Goal: Information Seeking & Learning: Learn about a topic

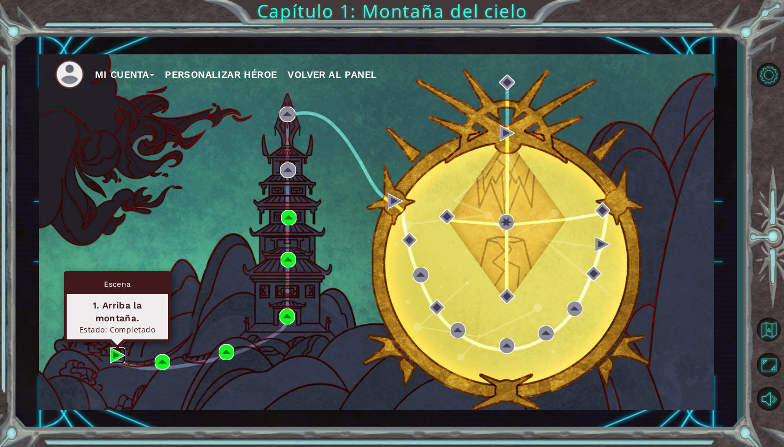
click at [118, 351] on img at bounding box center [117, 355] width 15 height 15
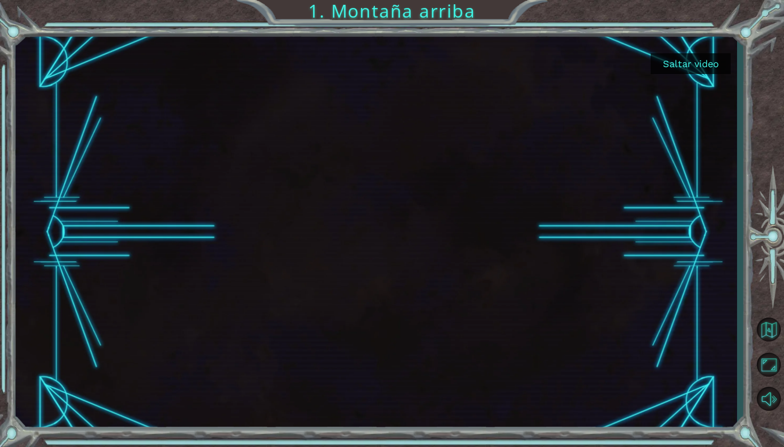
click at [687, 61] on button "Saltar video" at bounding box center [690, 63] width 80 height 21
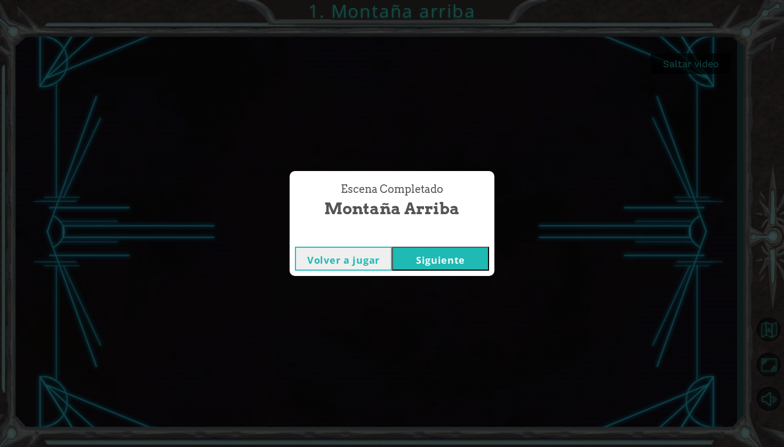
click at [427, 254] on button "Siguiente" at bounding box center [440, 259] width 97 height 24
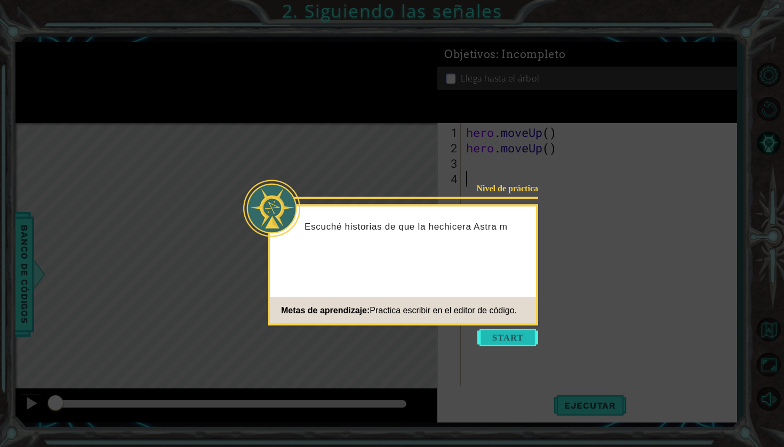
click at [493, 335] on button "Start" at bounding box center [507, 337] width 61 height 17
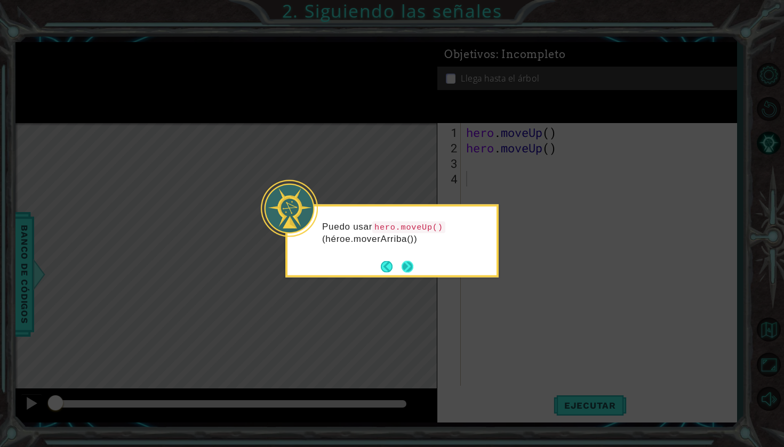
click at [412, 267] on button "Next" at bounding box center [407, 267] width 12 height 12
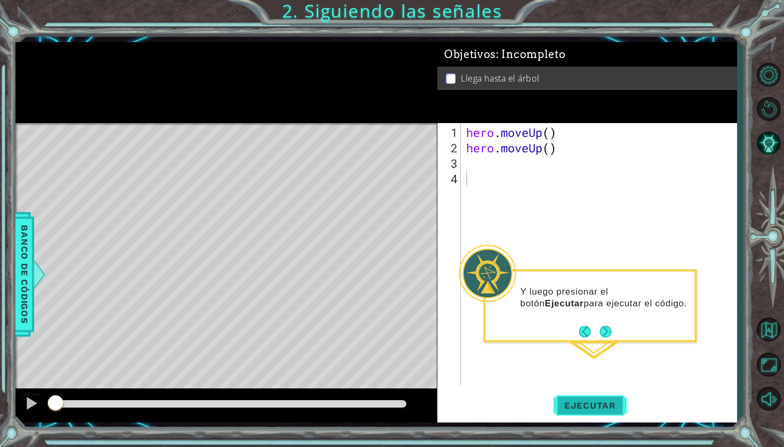
click at [583, 401] on span "Ejecutar" at bounding box center [589, 405] width 73 height 11
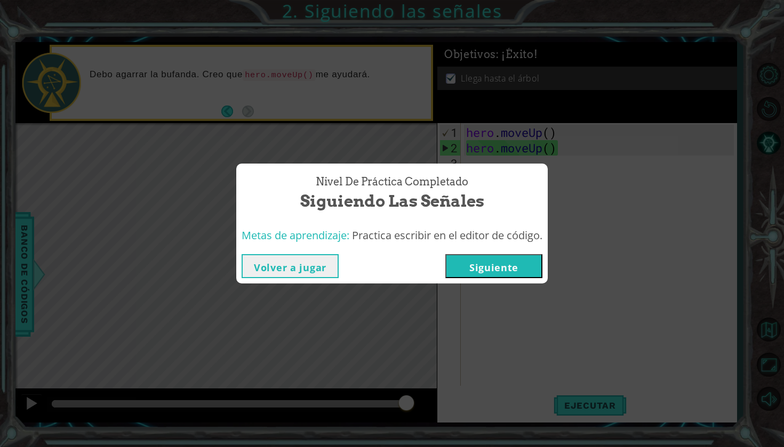
click at [518, 266] on button "Siguiente" at bounding box center [493, 266] width 97 height 24
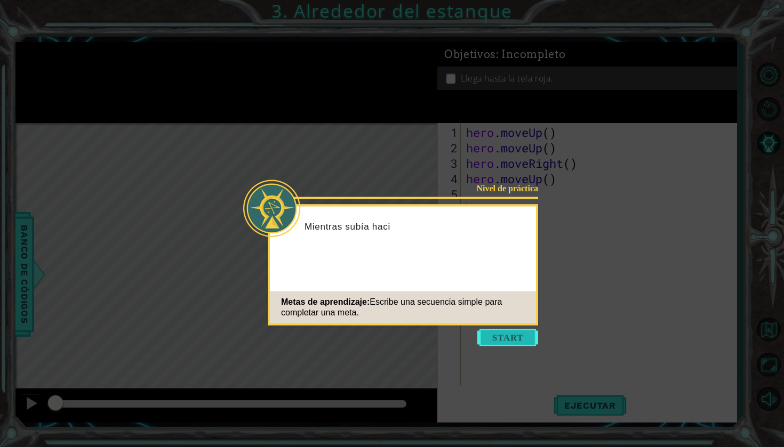
click at [520, 338] on button "Start" at bounding box center [507, 337] width 61 height 17
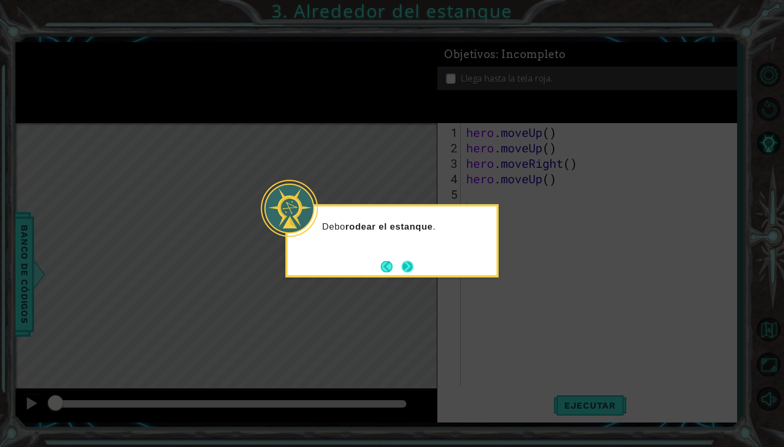
click at [409, 264] on button "Next" at bounding box center [407, 266] width 13 height 13
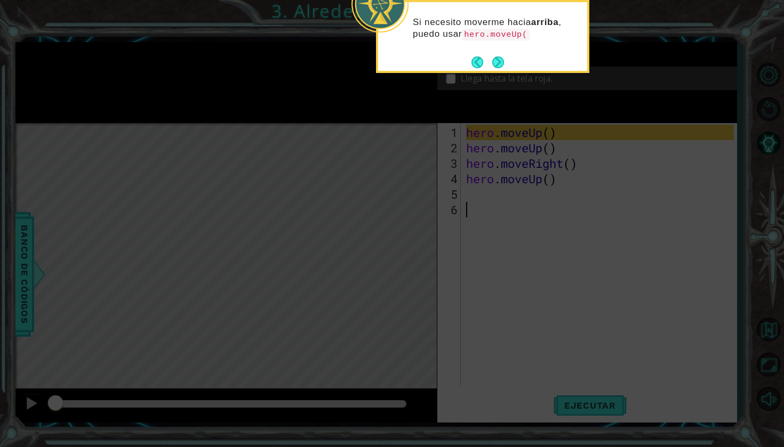
click at [503, 69] on footer at bounding box center [487, 62] width 33 height 16
click at [498, 62] on button "Next" at bounding box center [498, 63] width 12 height 12
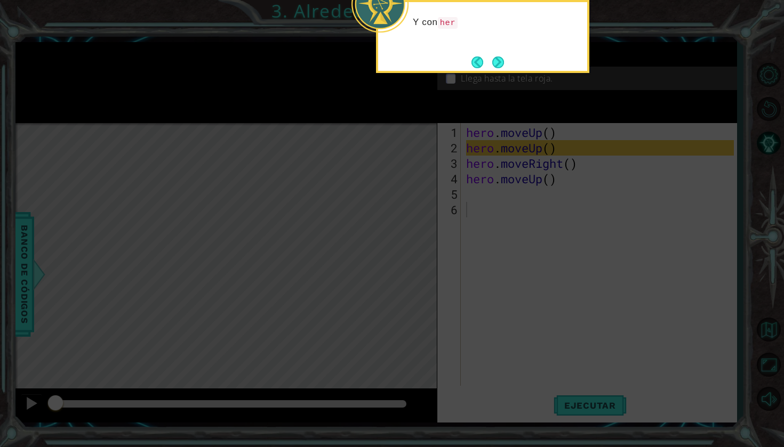
click at [498, 62] on button "Next" at bounding box center [497, 62] width 12 height 12
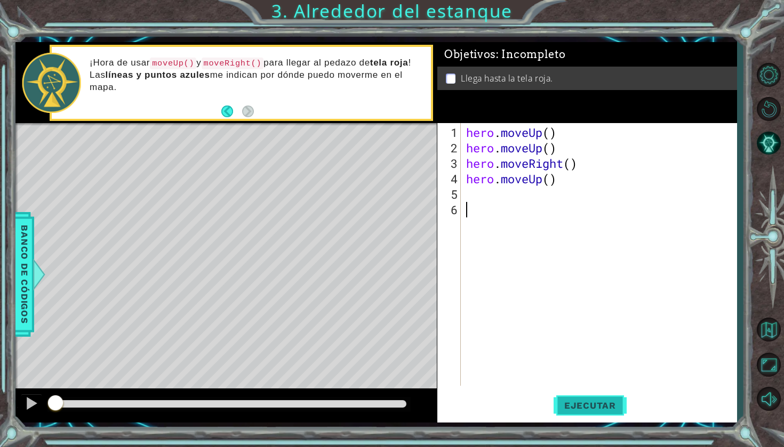
click at [586, 406] on span "Ejecutar" at bounding box center [589, 405] width 73 height 11
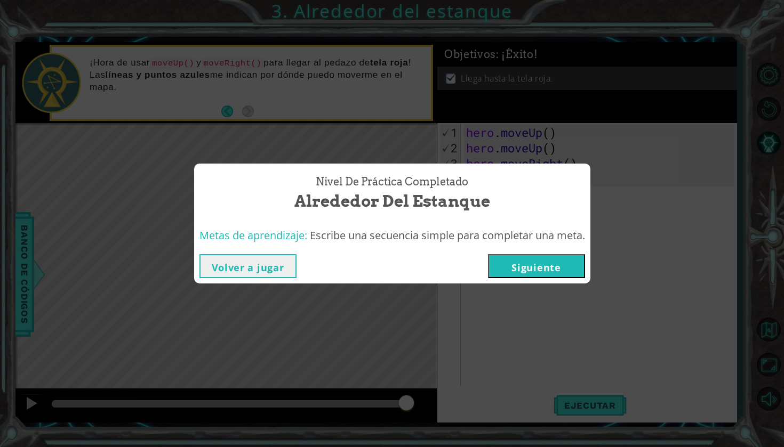
click at [576, 270] on button "Siguiente" at bounding box center [536, 266] width 97 height 24
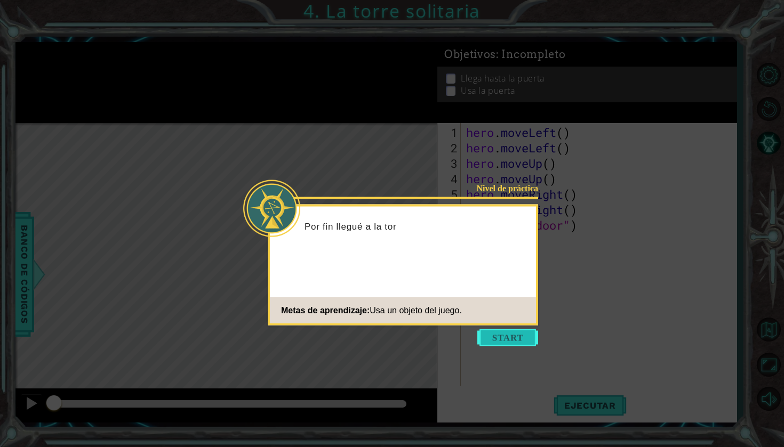
click at [531, 335] on button "Start" at bounding box center [507, 337] width 61 height 17
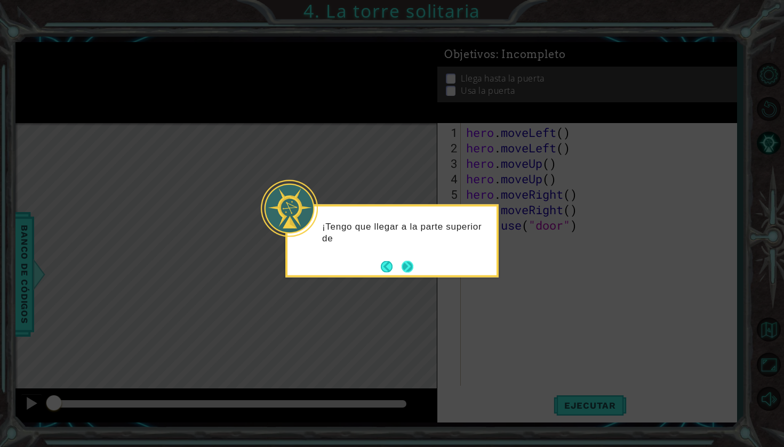
click at [416, 267] on div "¡Tengo que llegar a la parte superior de" at bounding box center [391, 241] width 213 height 73
click at [406, 262] on button "Next" at bounding box center [407, 267] width 12 height 12
click at [407, 263] on button "Next" at bounding box center [407, 267] width 12 height 12
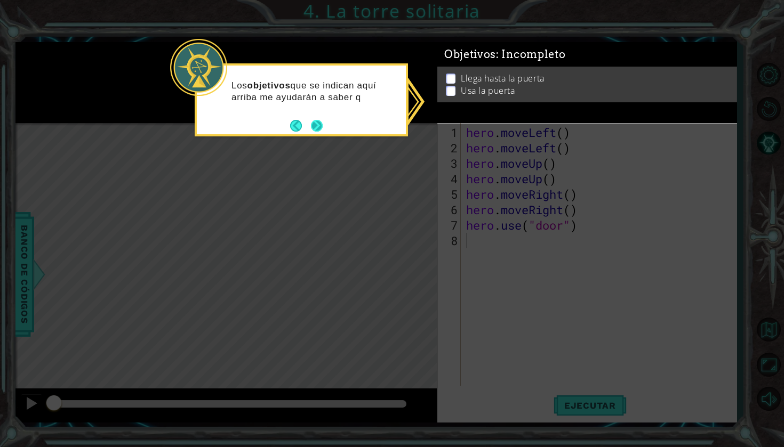
click at [314, 127] on button "Next" at bounding box center [316, 125] width 13 height 13
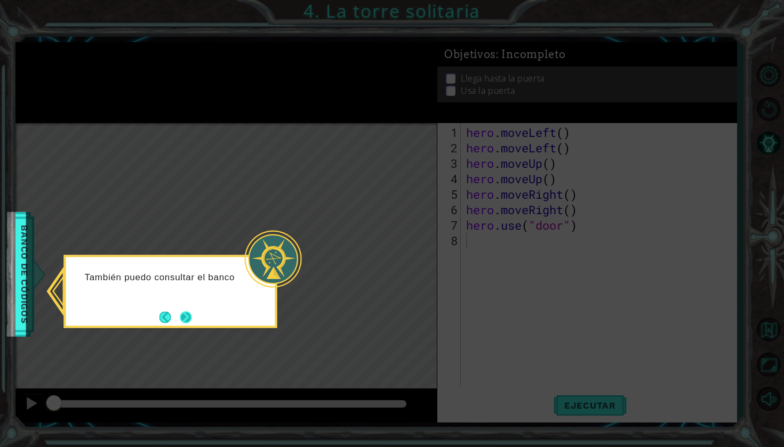
click at [190, 313] on button "Next" at bounding box center [186, 317] width 12 height 12
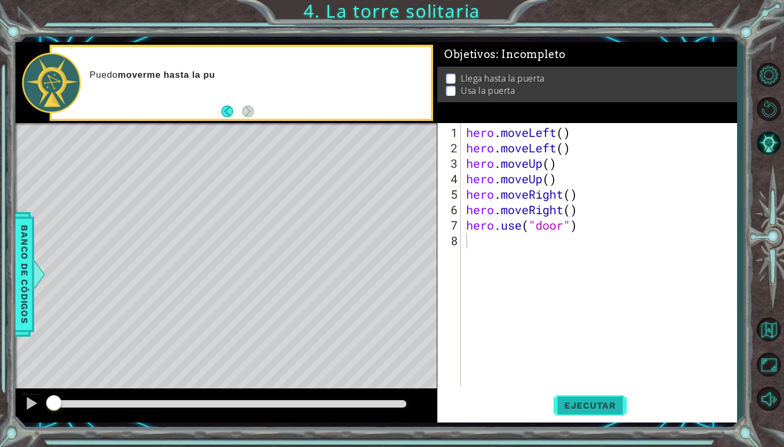
click at [566, 401] on span "Ejecutar" at bounding box center [589, 405] width 73 height 11
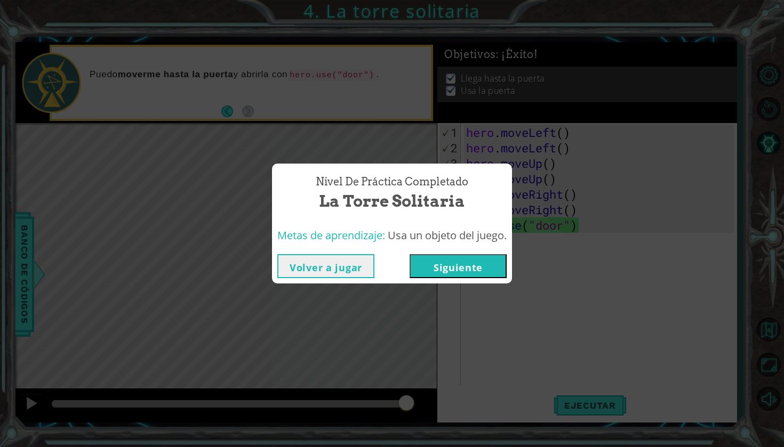
click at [474, 272] on button "Siguiente" at bounding box center [457, 266] width 97 height 24
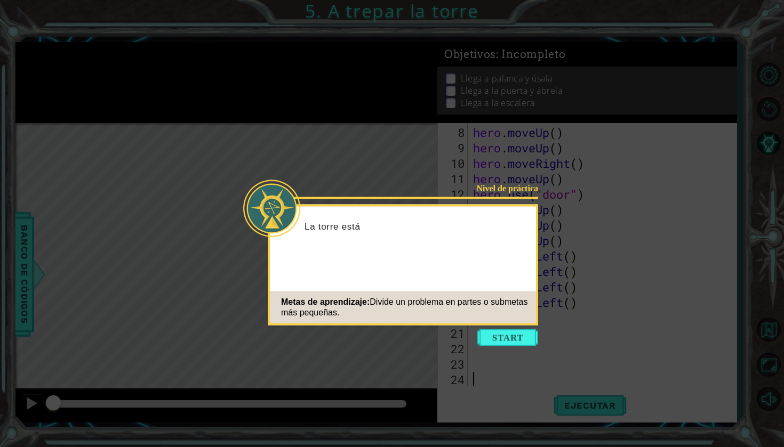
scroll to position [108, 0]
click at [514, 334] on button "Start" at bounding box center [507, 337] width 61 height 17
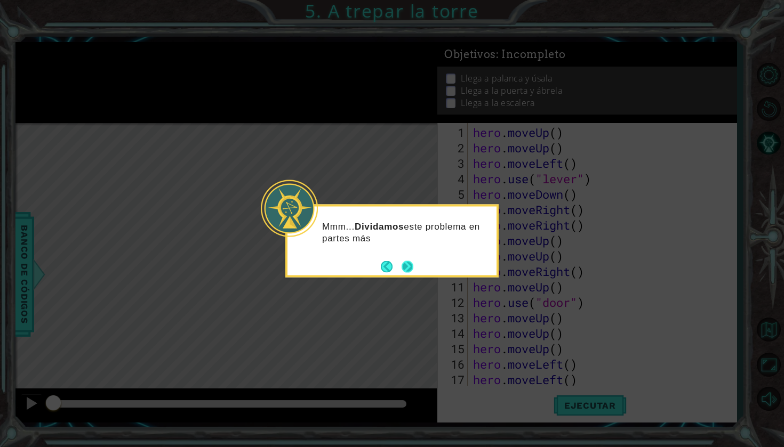
click at [410, 266] on button "Next" at bounding box center [407, 267] width 14 height 14
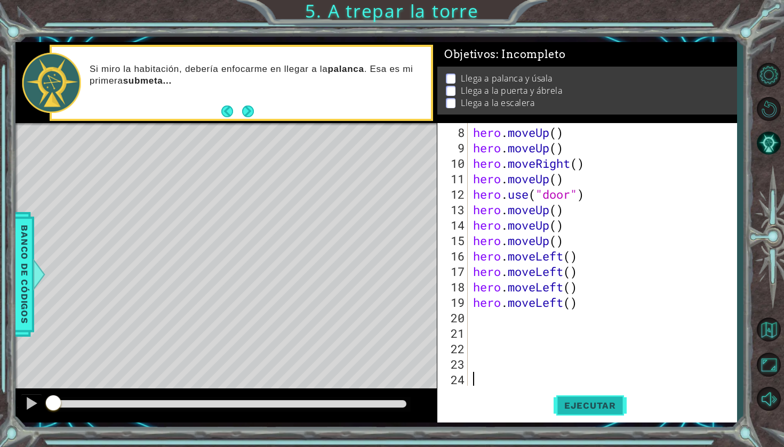
click at [591, 403] on span "Ejecutar" at bounding box center [589, 405] width 73 height 11
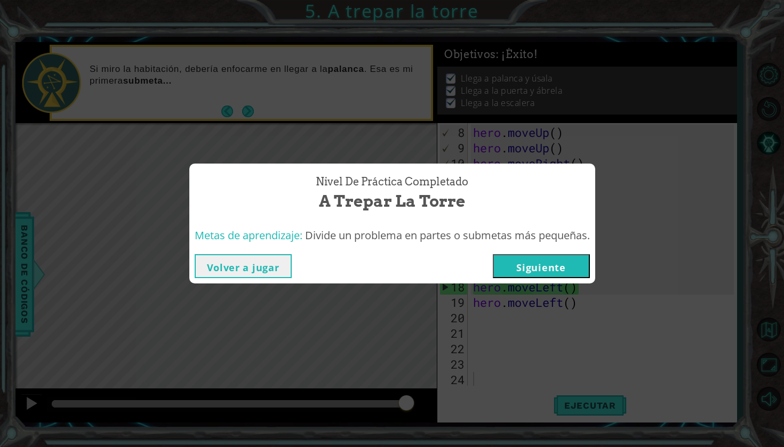
click at [567, 270] on button "Siguiente" at bounding box center [541, 266] width 97 height 24
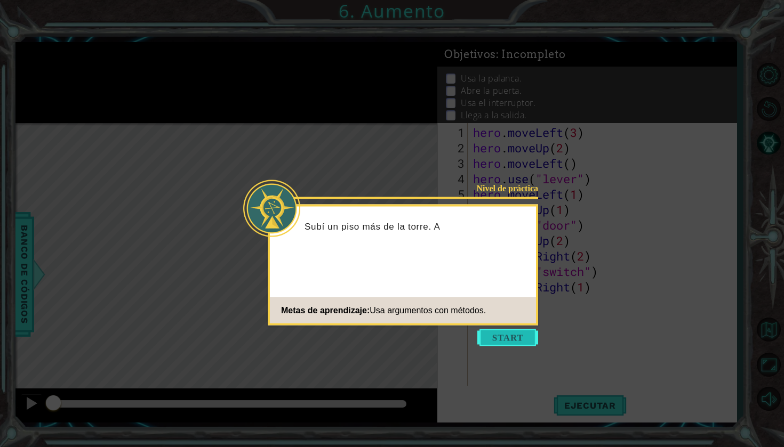
click at [523, 335] on button "Start" at bounding box center [507, 337] width 61 height 17
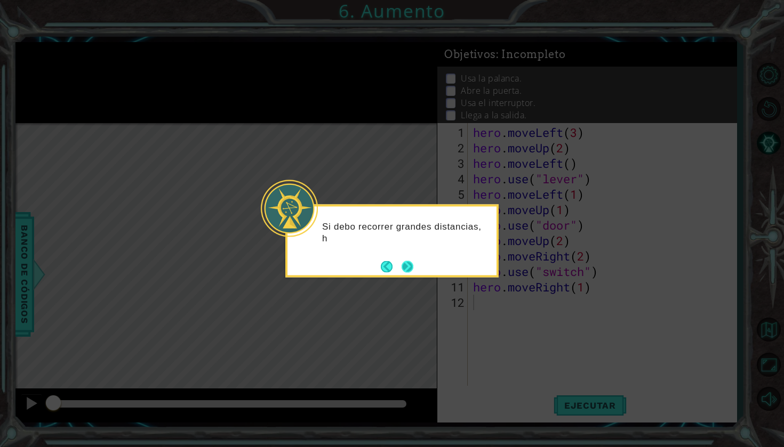
click at [410, 261] on button "Next" at bounding box center [407, 267] width 12 height 12
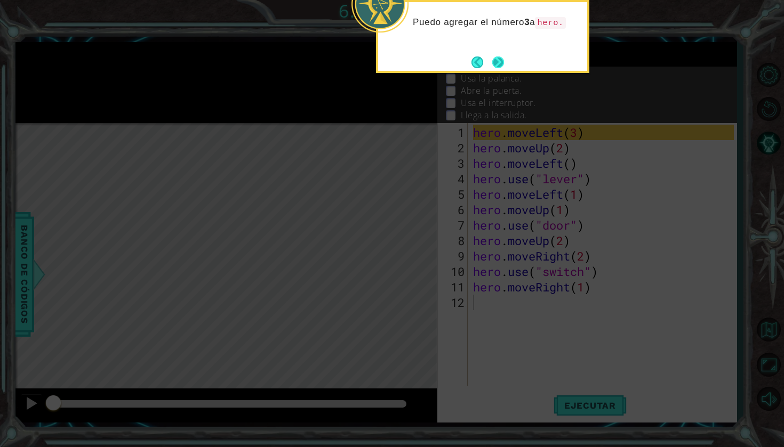
click at [491, 58] on button "Next" at bounding box center [498, 62] width 14 height 14
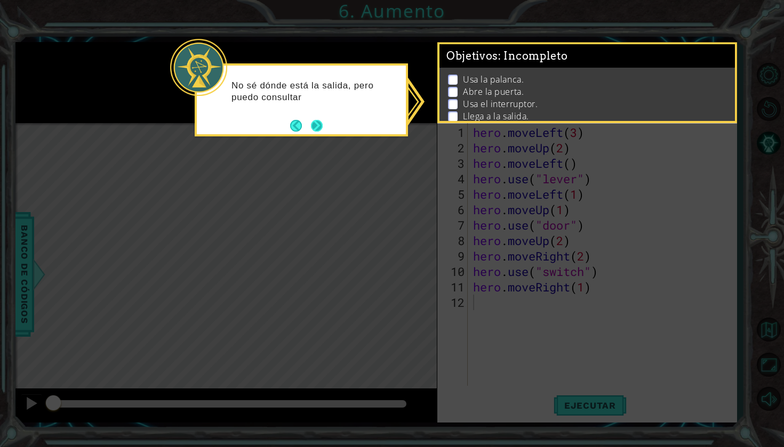
click at [321, 124] on button "Next" at bounding box center [317, 125] width 14 height 14
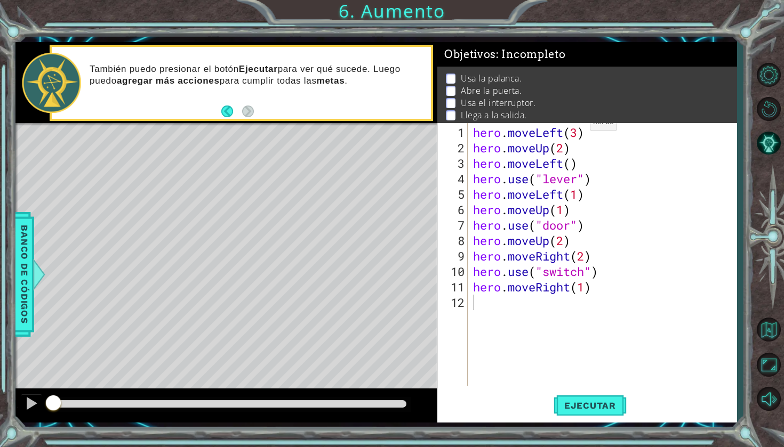
click at [573, 4] on div "1 ההההההההההההההההההההההההההההההההההההההההההההההההההההההההההההההההההההההההההההה…" at bounding box center [392, 223] width 784 height 447
